Goal: Check status: Check status

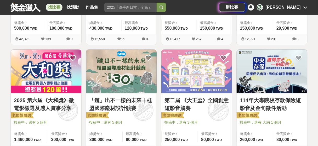
scroll to position [230, 0]
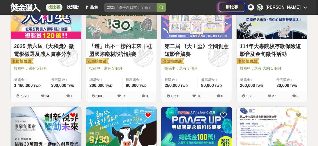
click at [299, 3] on div "辦比賽 林 [PERSON_NAME]" at bounding box center [263, 7] width 88 height 15
click at [298, 6] on div "[PERSON_NAME]" at bounding box center [283, 7] width 35 height 6
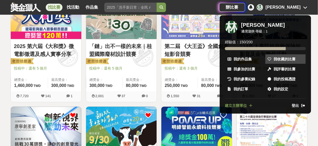
click at [274, 58] on span "我收藏的比賽" at bounding box center [285, 58] width 22 height 5
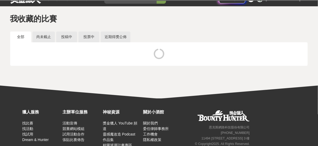
scroll to position [21, 0]
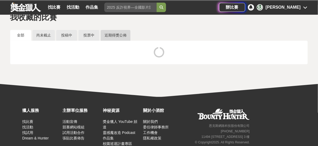
click at [115, 33] on link "近期得獎公佈" at bounding box center [116, 35] width 30 height 11
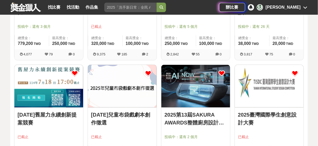
scroll to position [586, 0]
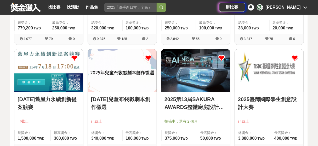
click at [207, 64] on img at bounding box center [195, 70] width 69 height 42
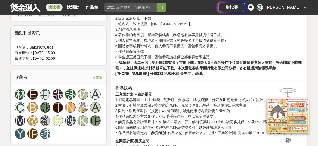
scroll to position [293, 0]
